Goal: Find specific page/section: Find specific page/section

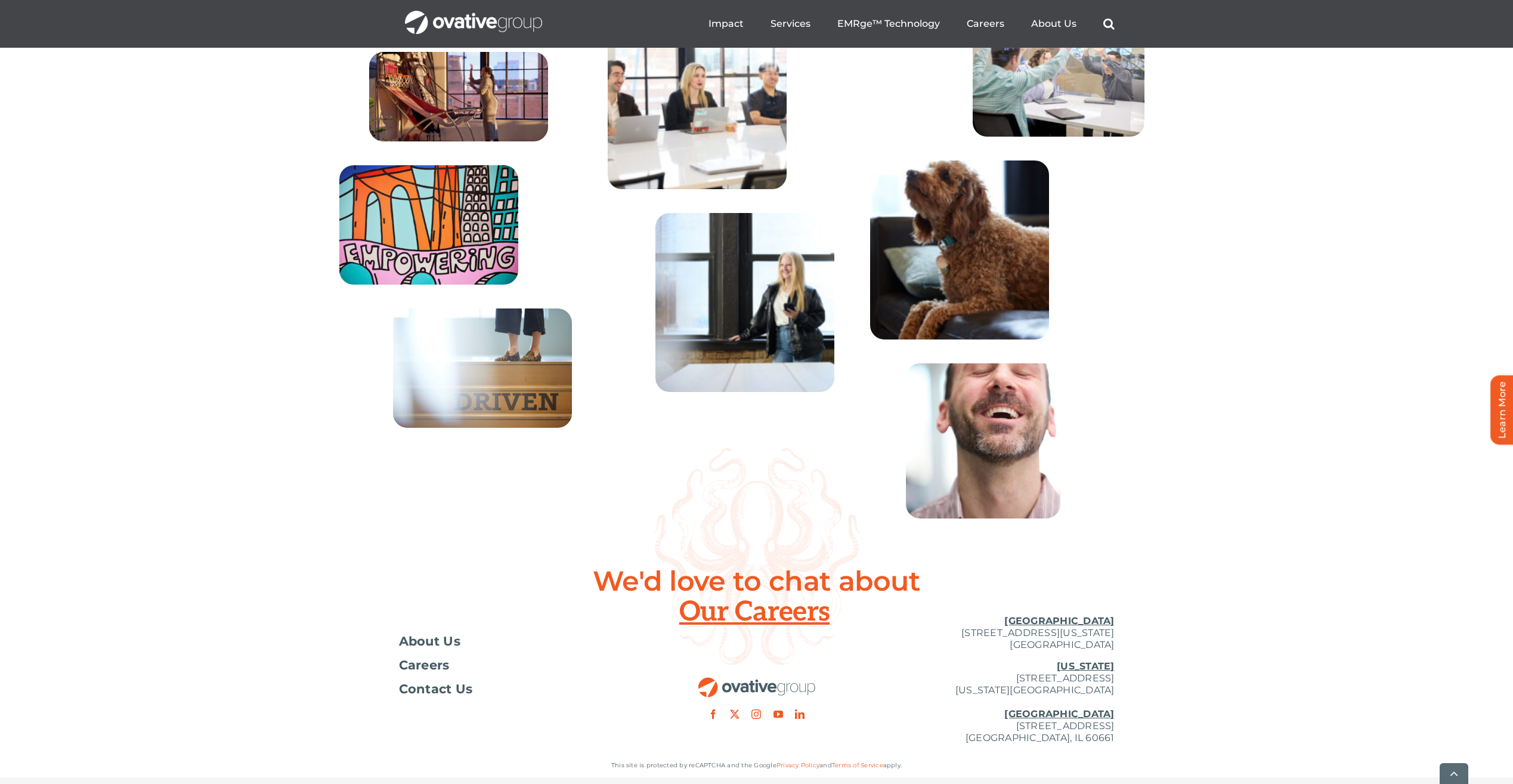
scroll to position [4291, 0]
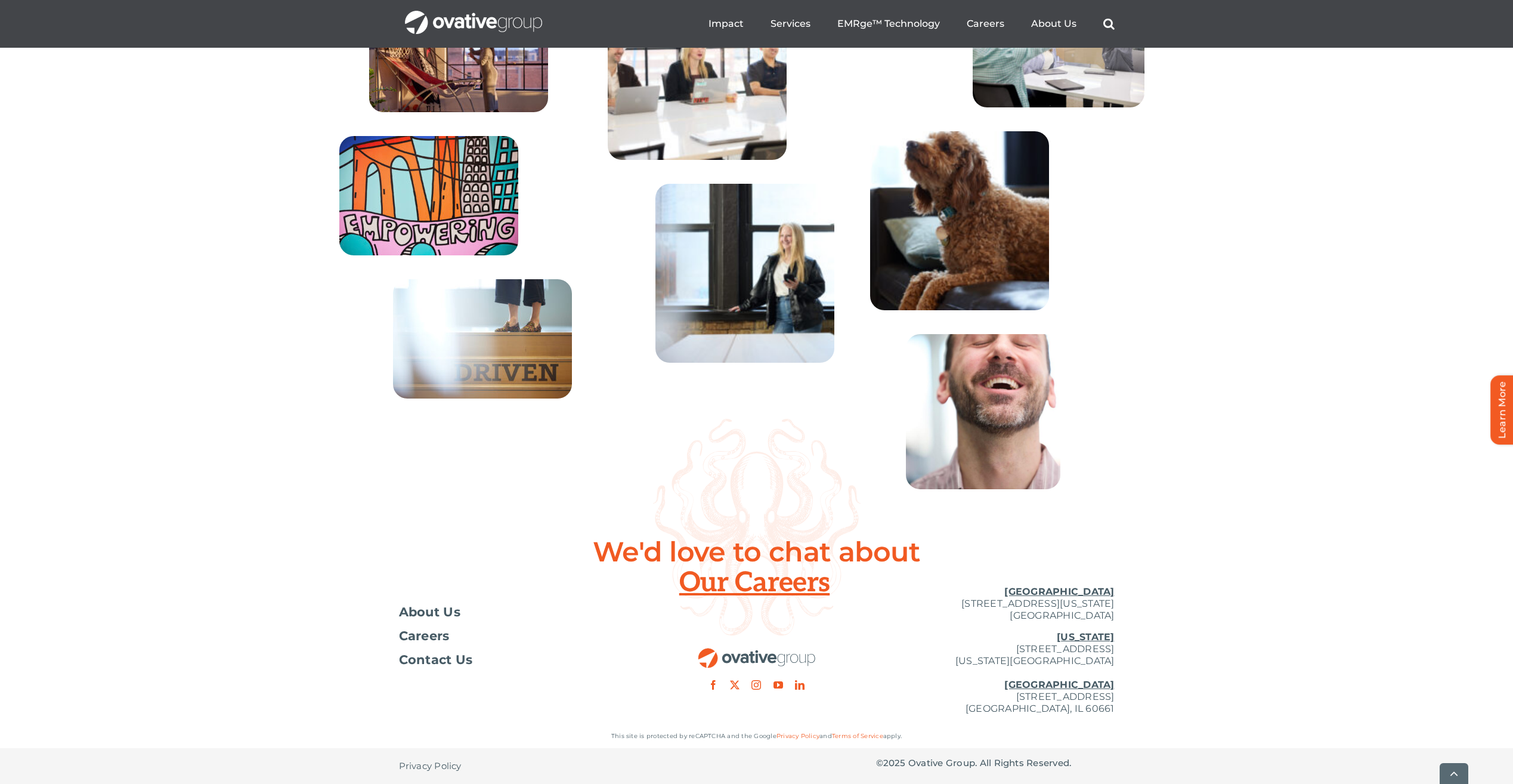
click at [758, 588] on div at bounding box center [756, 633] width 238 height 114
click at [730, 582] on div at bounding box center [756, 633] width 238 height 114
click at [733, 549] on icon at bounding box center [757, 527] width 208 height 216
click at [755, 681] on link "instagram" at bounding box center [756, 684] width 10 height 10
click at [428, 636] on span "Careers" at bounding box center [424, 636] width 51 height 12
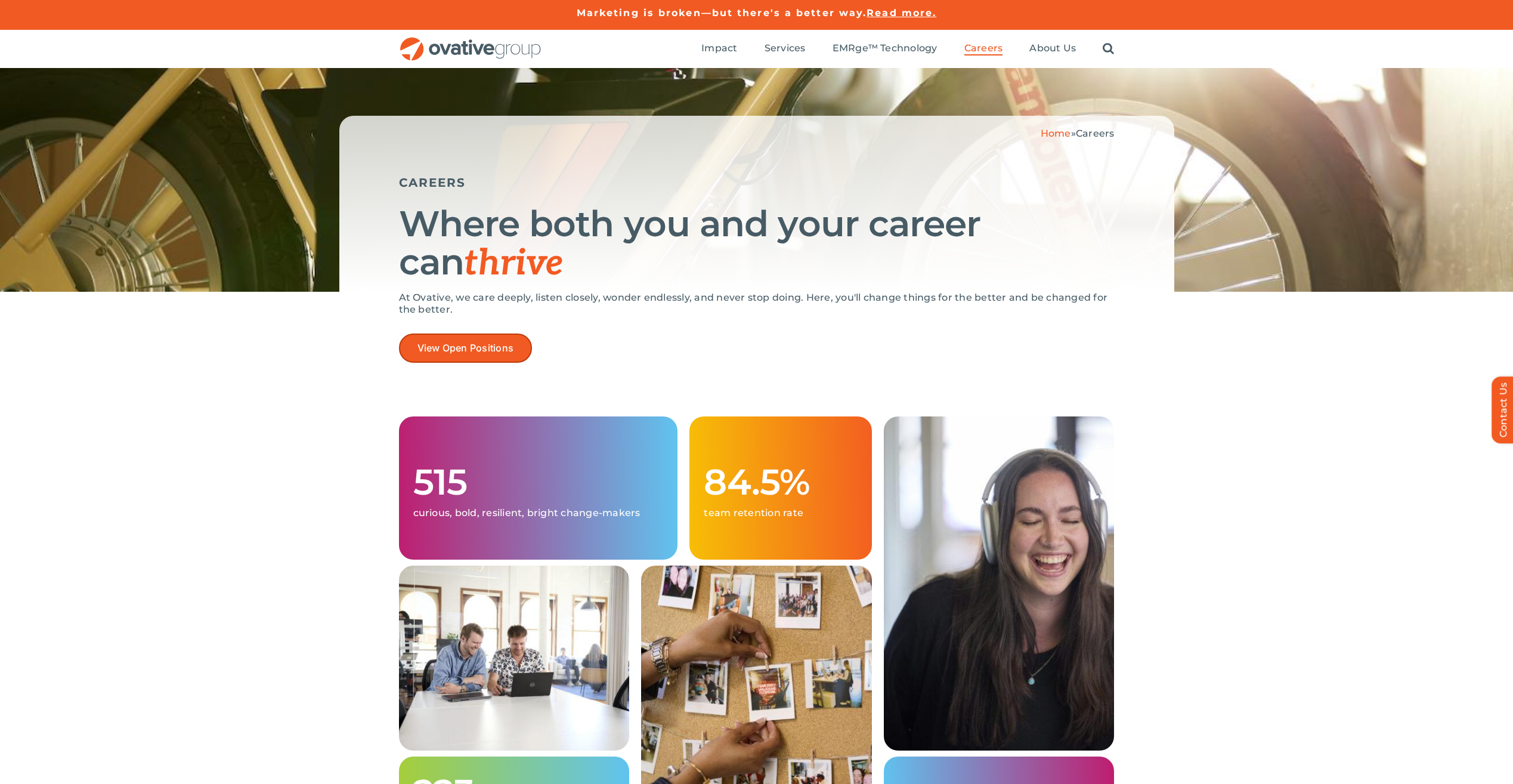
click at [457, 352] on span "View Open Positions" at bounding box center [466, 348] width 97 height 11
